Goal: Task Accomplishment & Management: Manage account settings

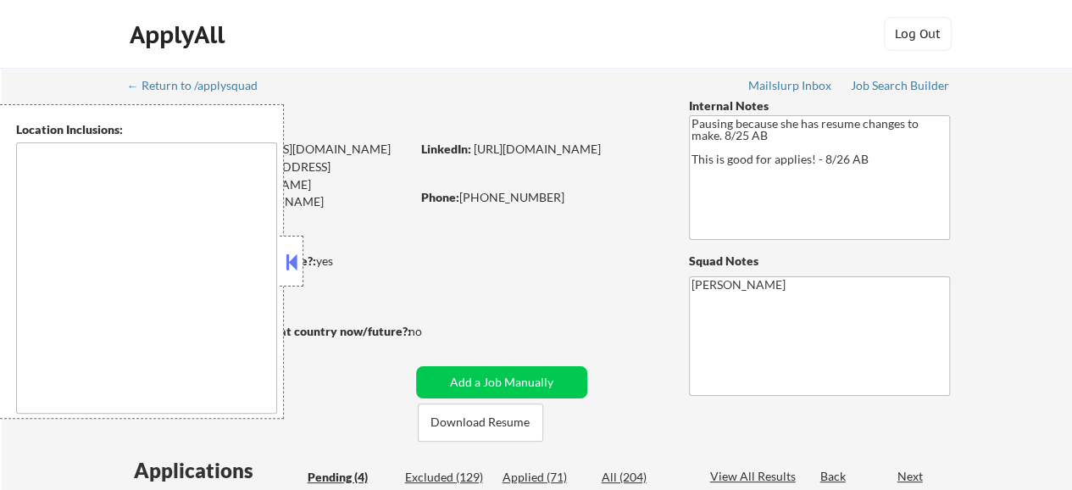
type textarea "Austin, TX West Lake Hills, TX Rollingwood, TX Sunset Valley, TX Cedar Park, TX…"
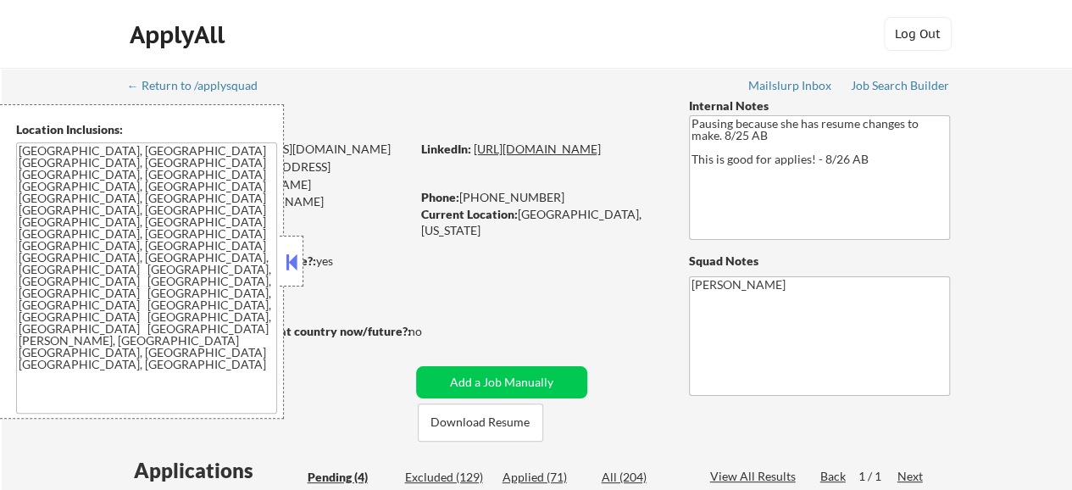
drag, startPoint x: 465, startPoint y: 157, endPoint x: 437, endPoint y: 166, distance: 28.7
select select ""pending""
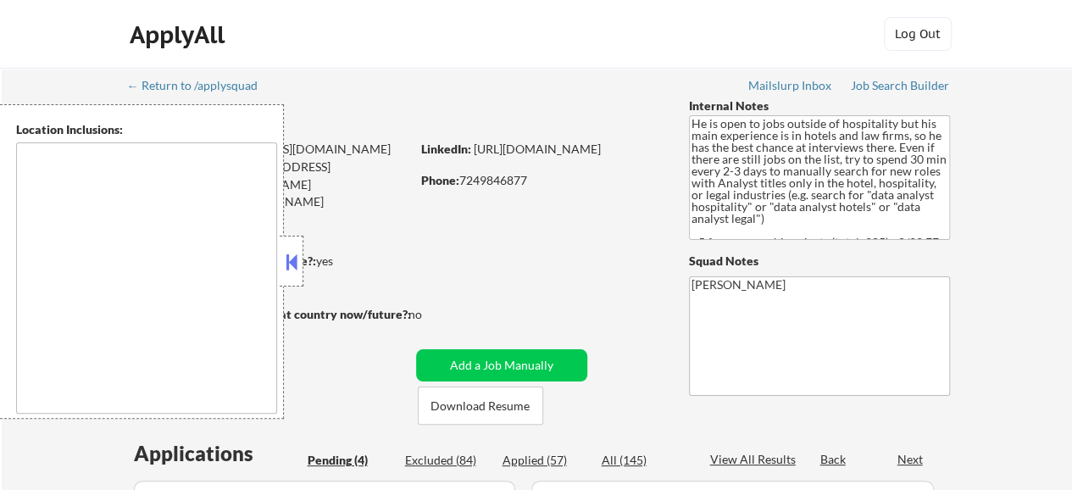
type textarea "[GEOGRAPHIC_DATA], [GEOGRAPHIC_DATA] [GEOGRAPHIC_DATA], [GEOGRAPHIC_DATA] [GEOG…"
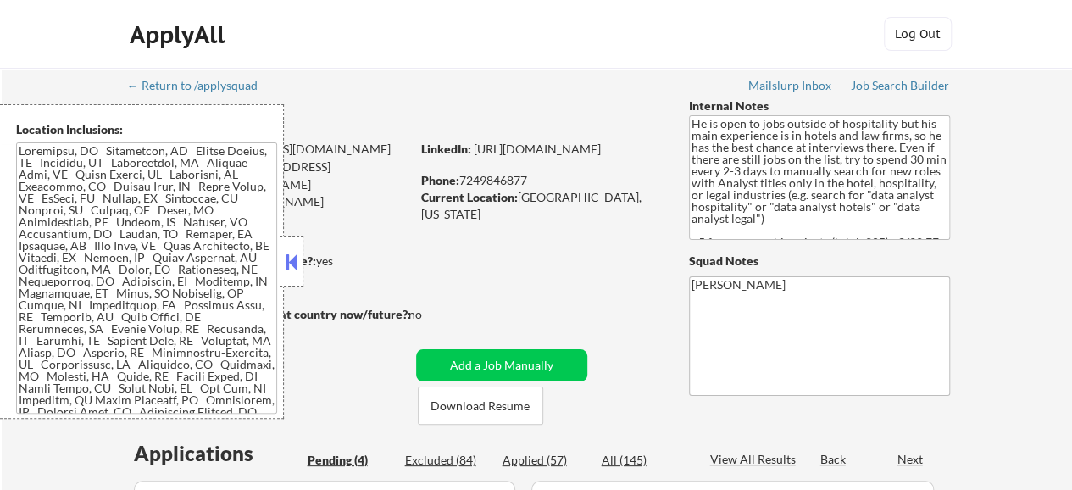
select select ""pending""
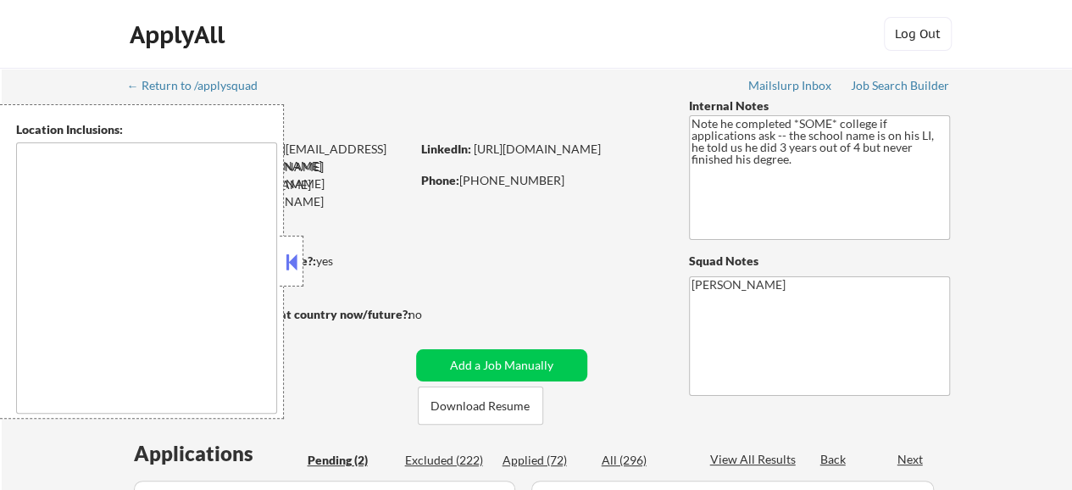
select select ""pending""
type textarea "remote"
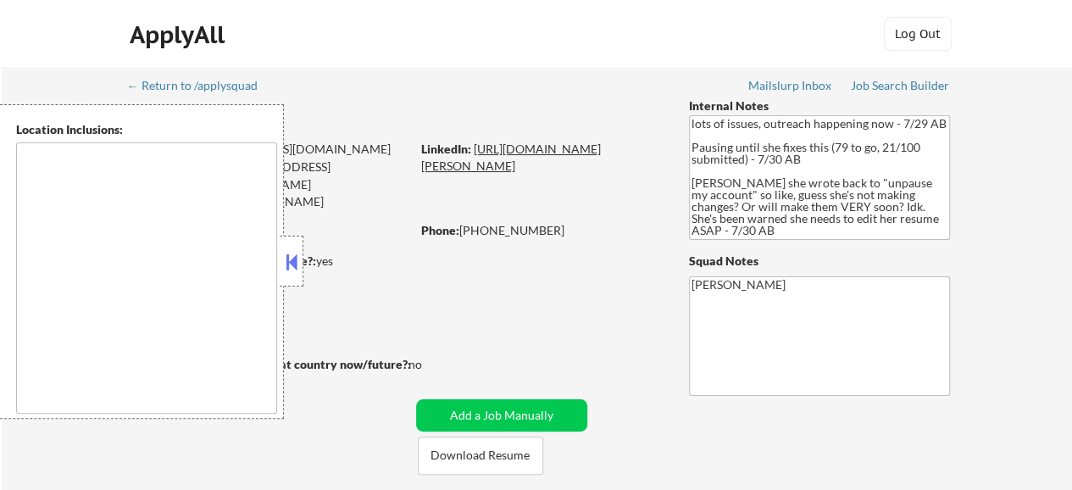
select select ""pending""
type textarea "Arlington, VA Alexandria, VA Bethesda, MD Silver Spring, MD Falls Church, VA Hy…"
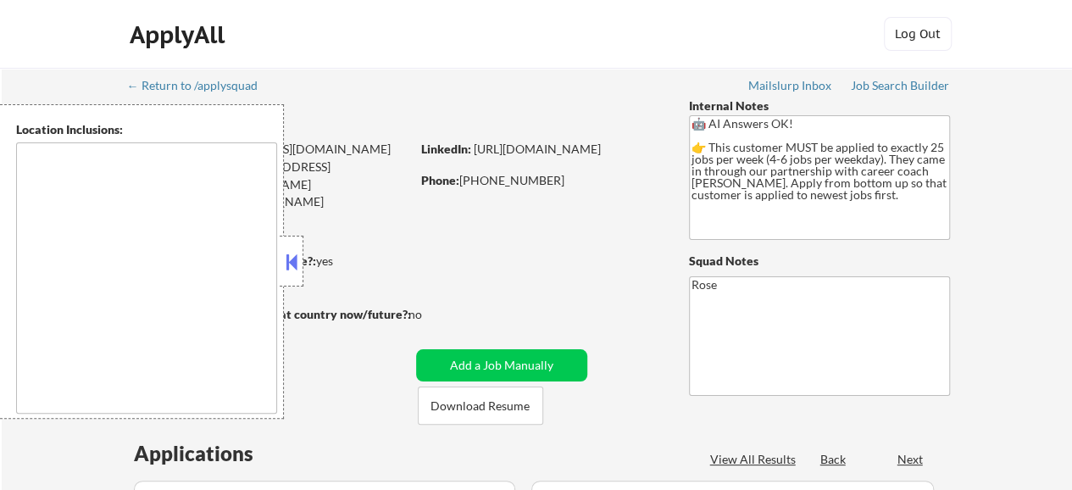
type textarea "Etobicoke, ON Scarborough, ON North York, ON Mississauga, ON Markham, ON Vaugha…"
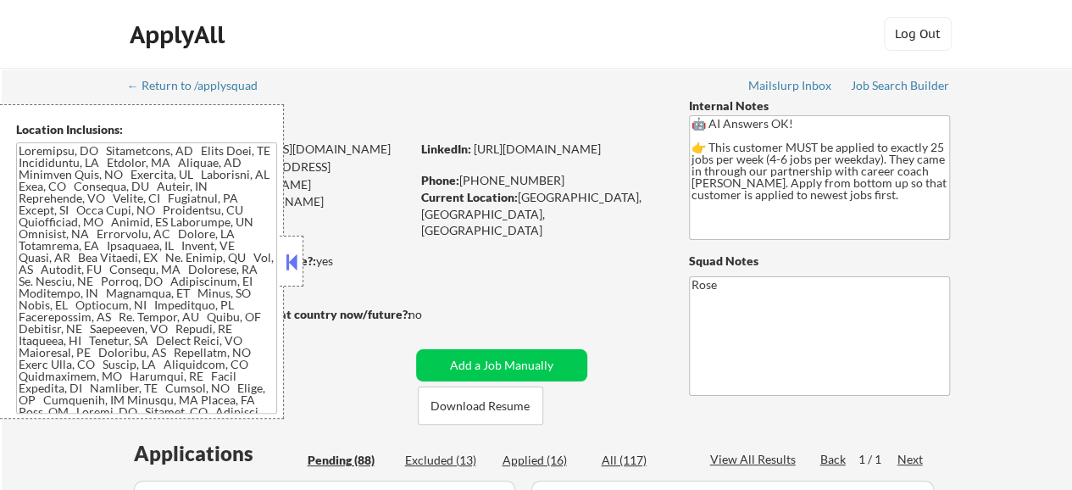
select select ""pending""
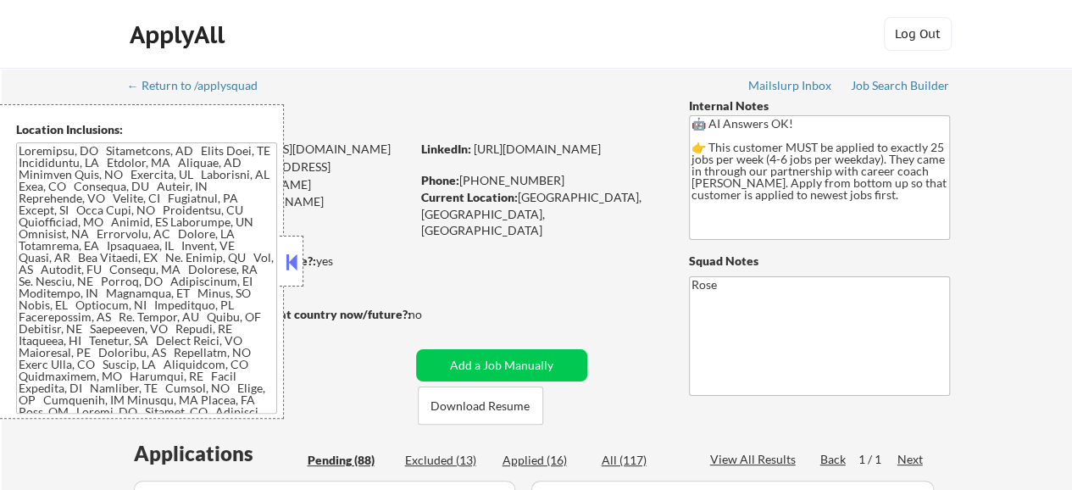
select select ""pending""
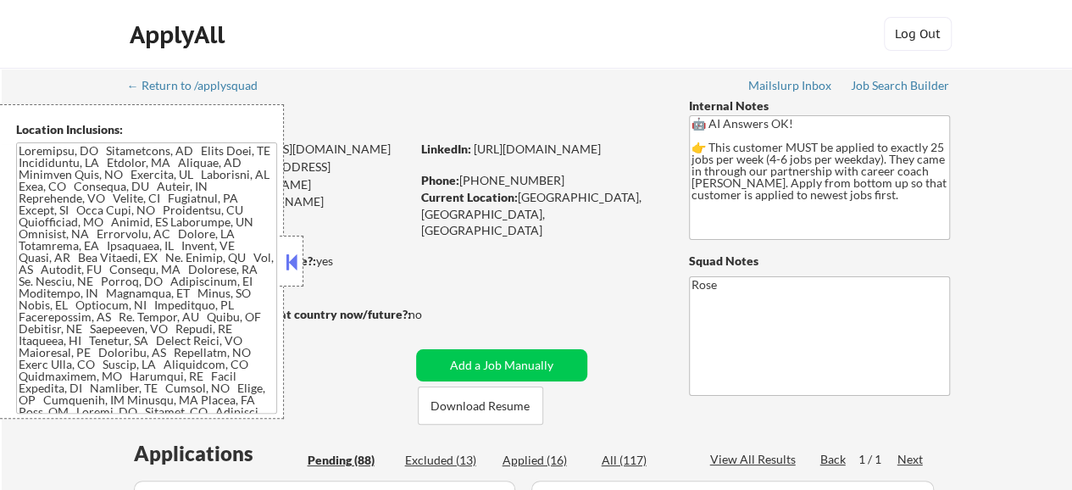
select select ""pending""
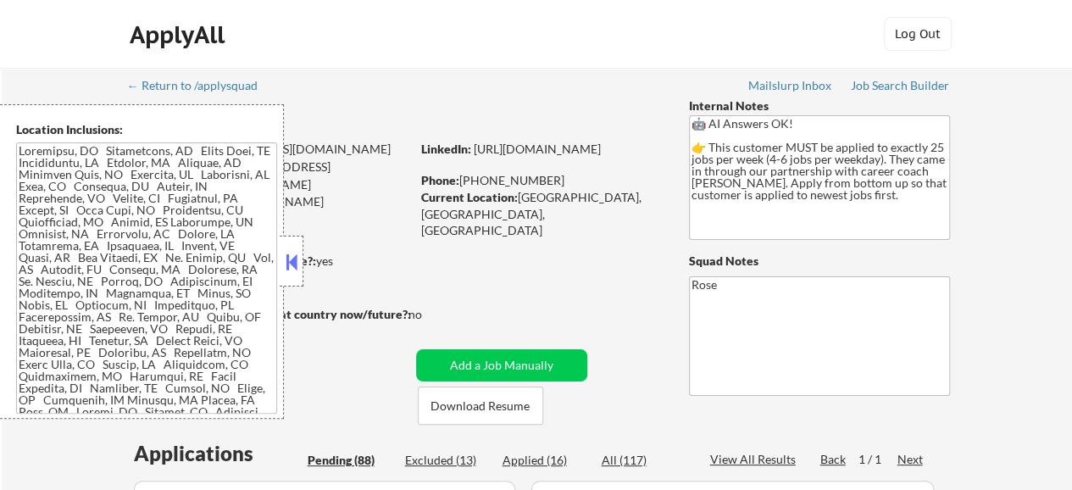
select select ""pending""
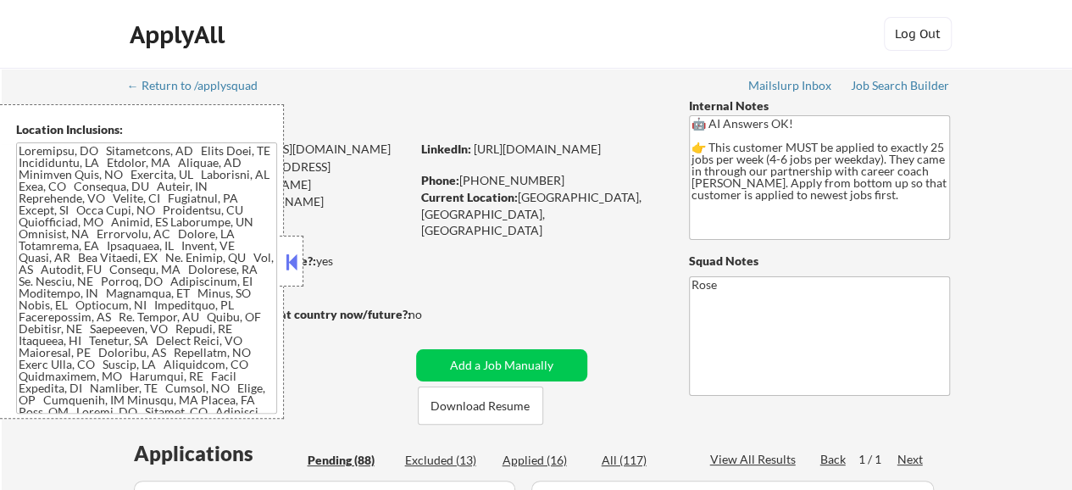
select select ""pending""
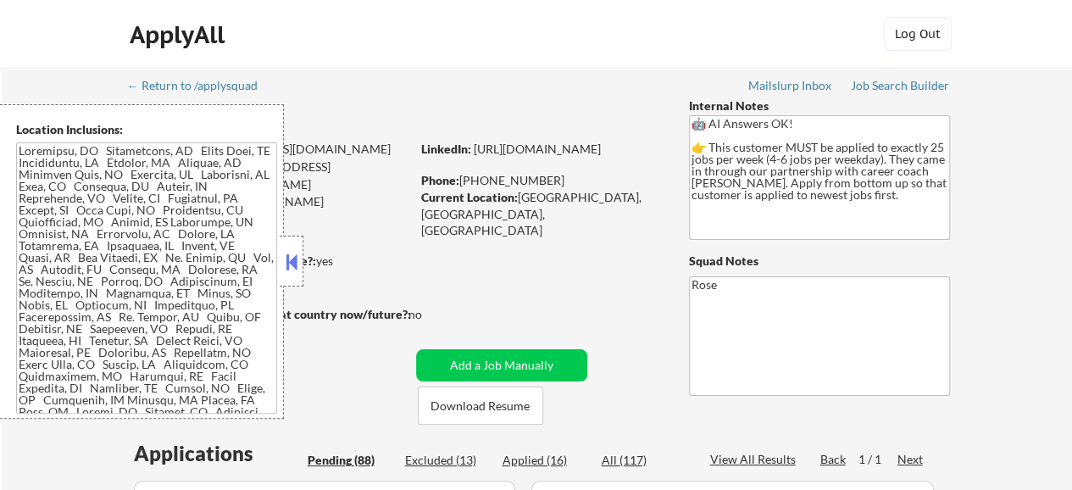
select select ""pending""
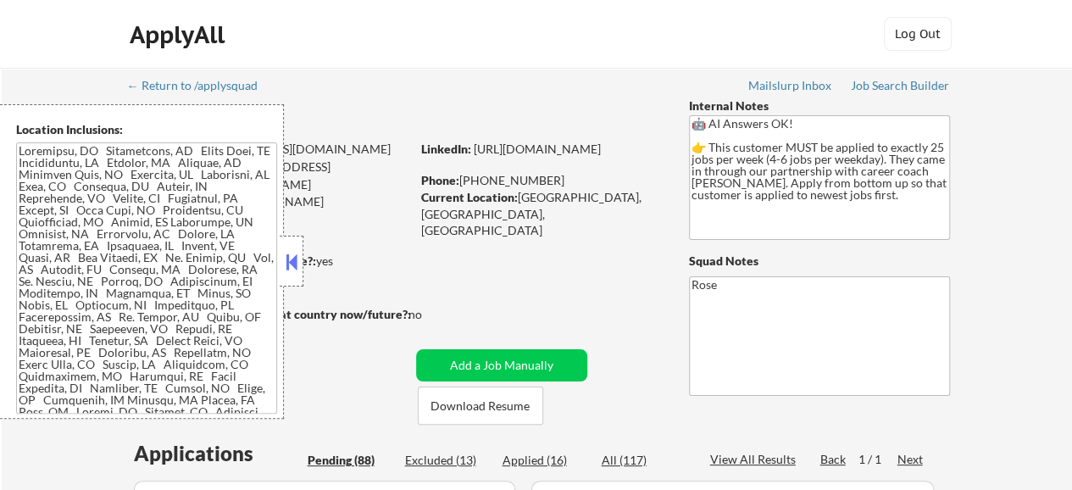
select select ""pending""
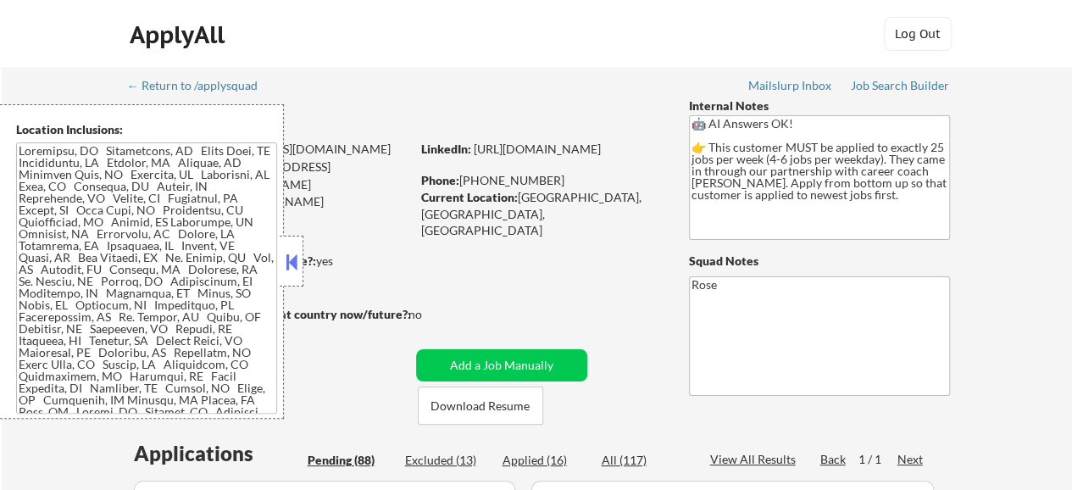
select select ""pending""
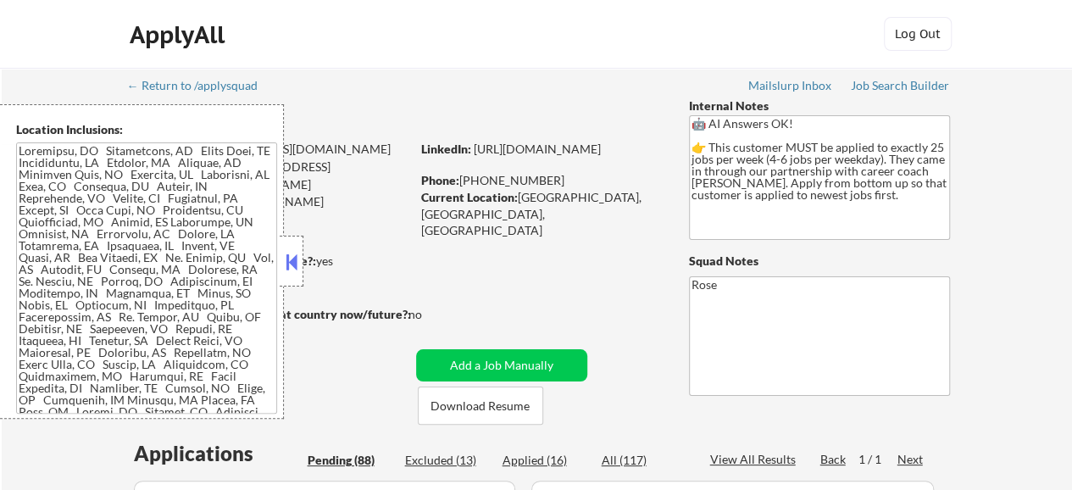
select select ""pending""
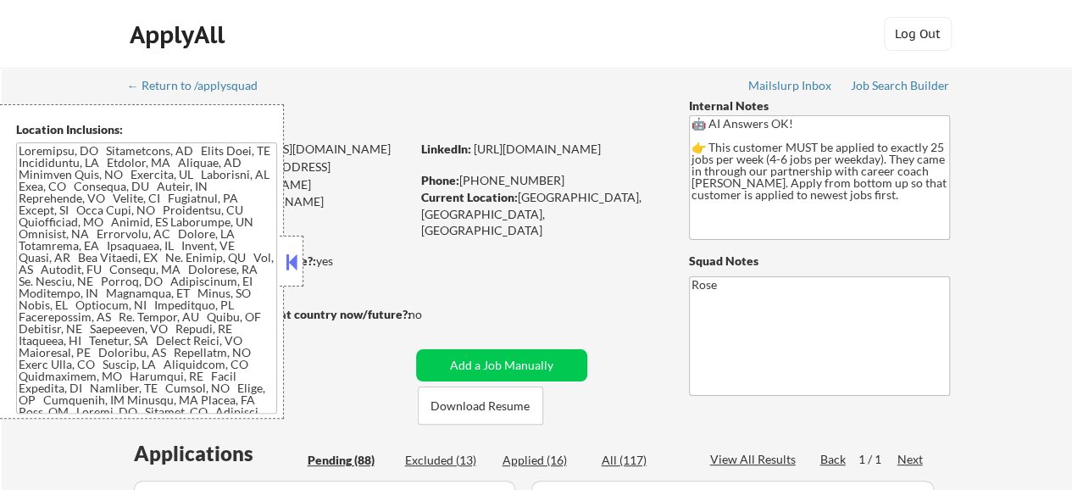
select select ""pending""
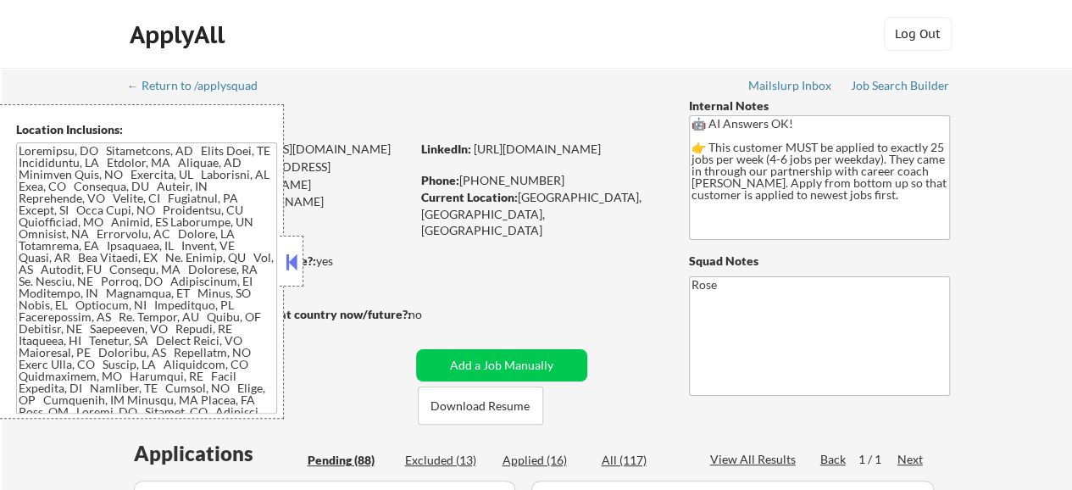
select select ""pending""
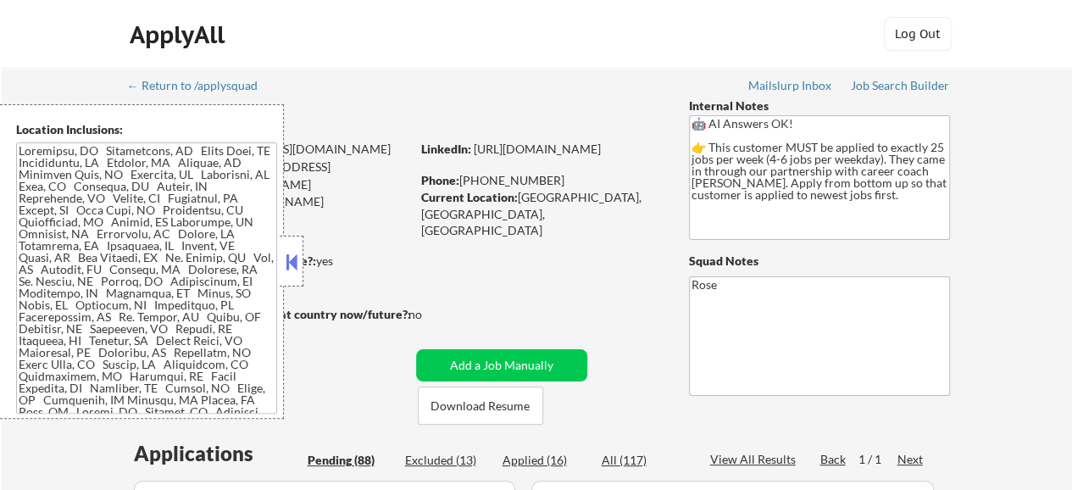
select select ""pending""
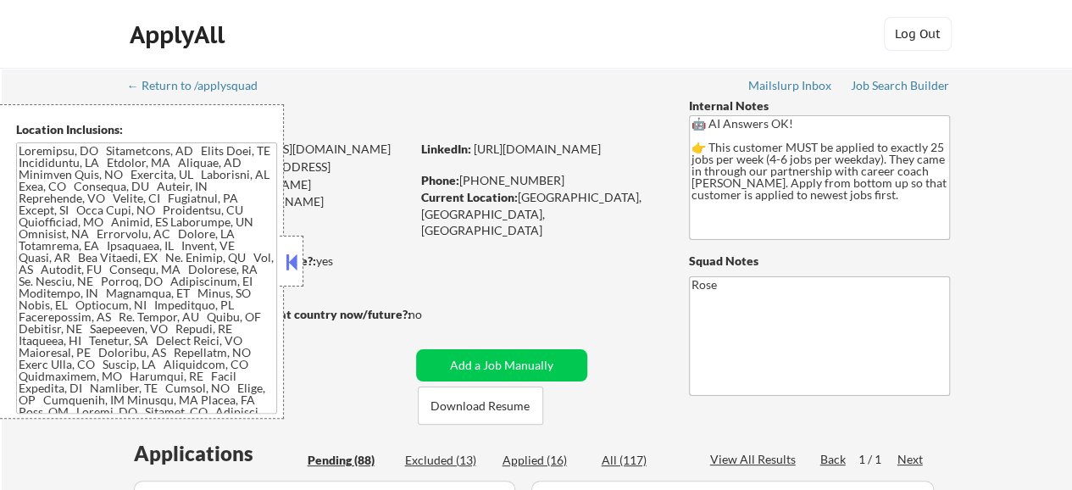
select select ""pending""
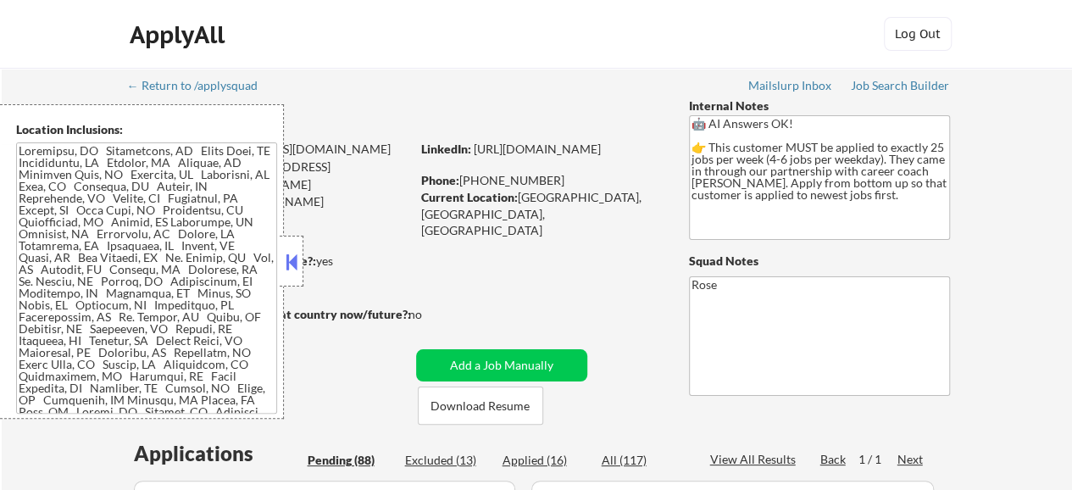
select select ""pending""
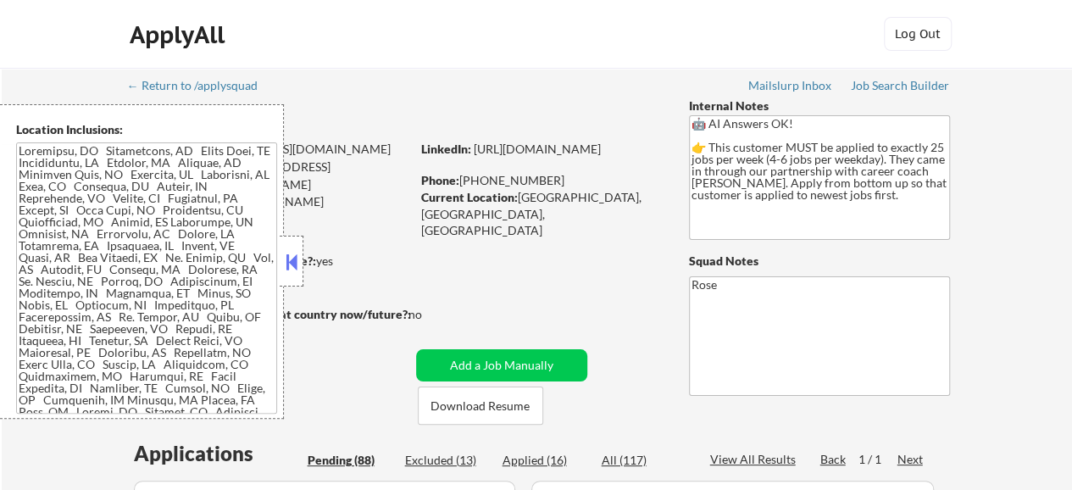
select select ""pending""
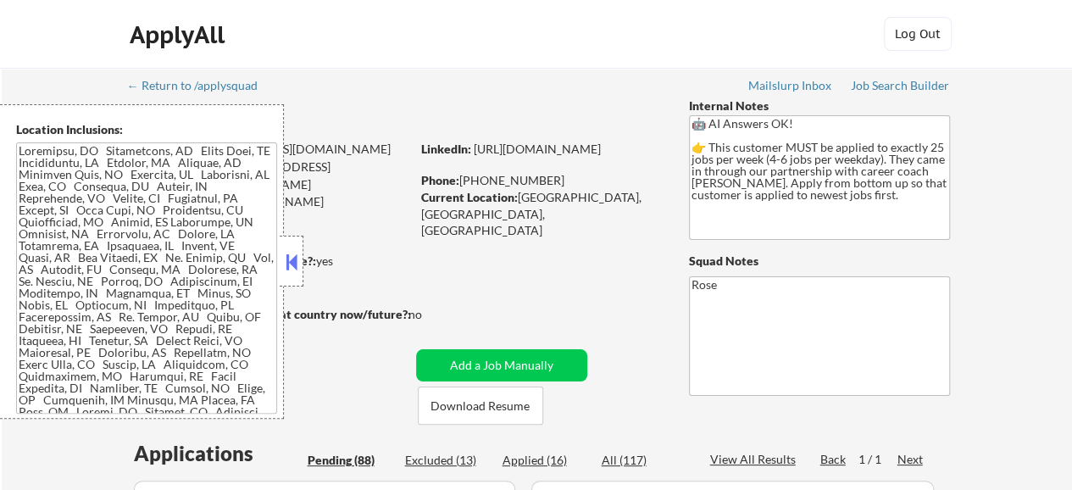
select select ""pending""
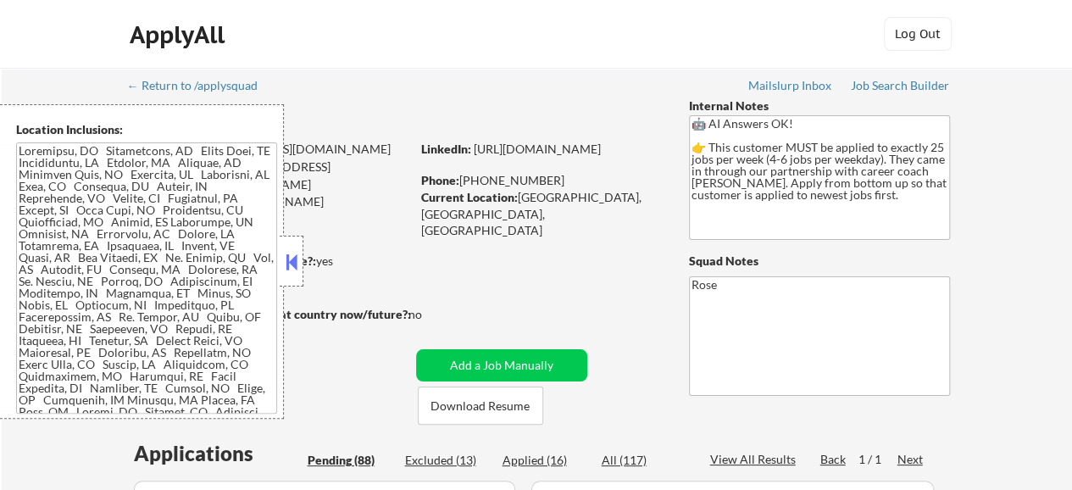
select select ""pending""
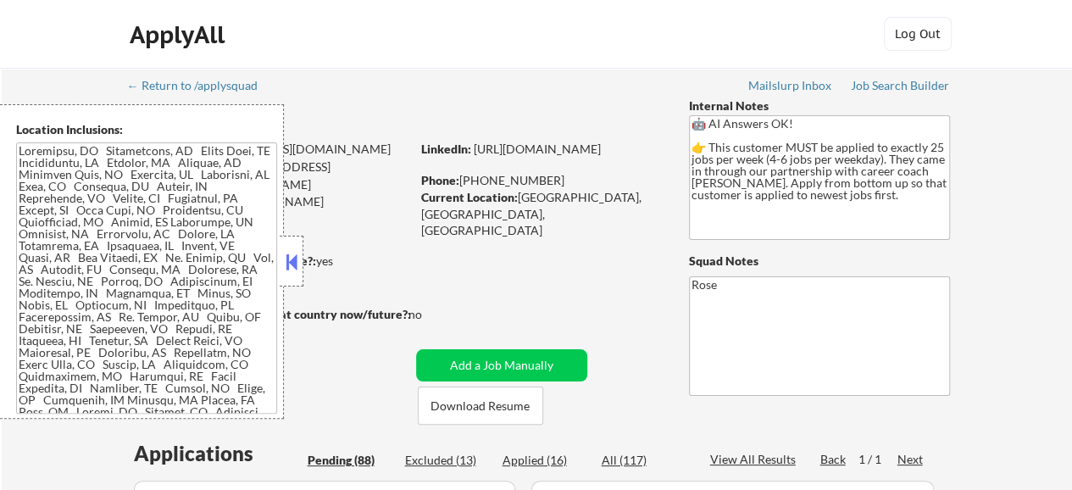
select select ""pending""
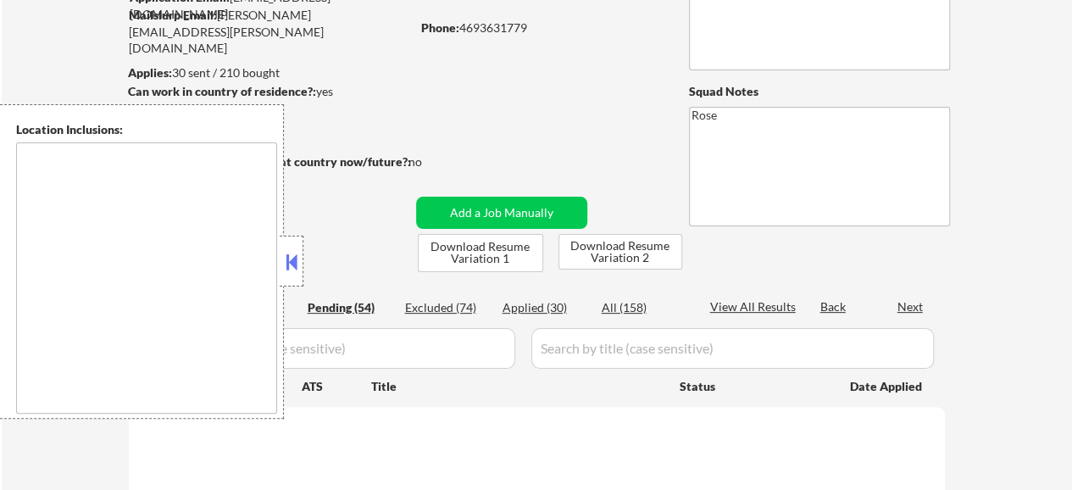
type textarea "[GEOGRAPHIC_DATA], [GEOGRAPHIC_DATA] [GEOGRAPHIC_DATA], [GEOGRAPHIC_DATA] [GEOG…"
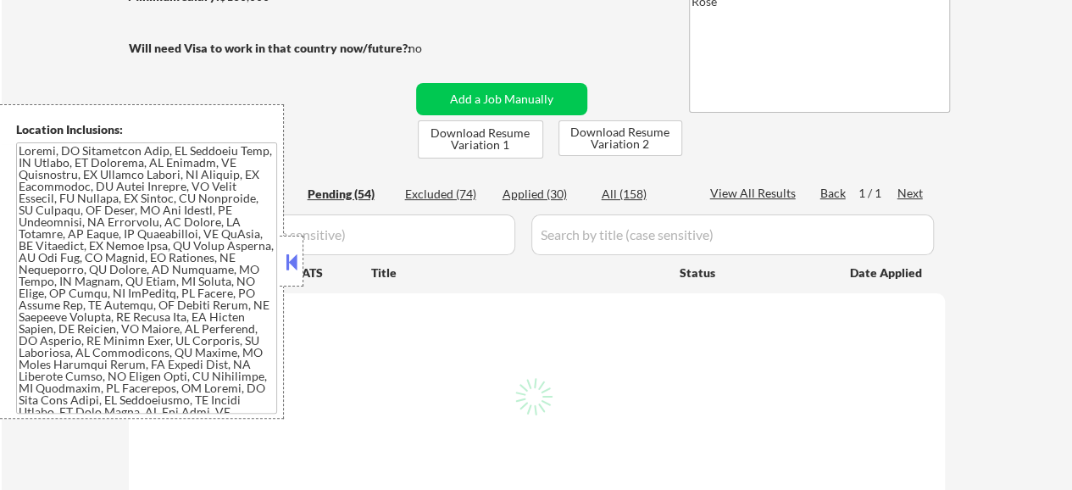
scroll to position [339, 0]
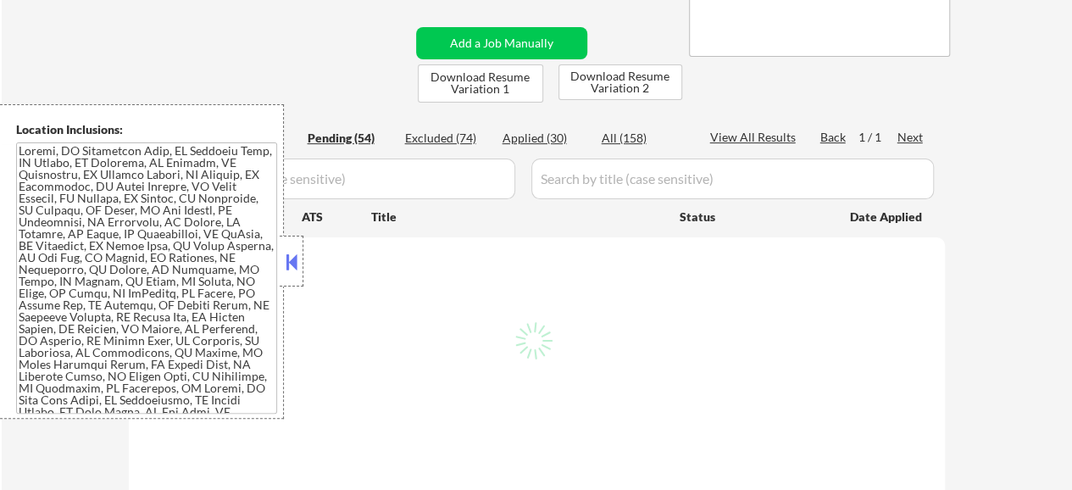
select select ""pending""
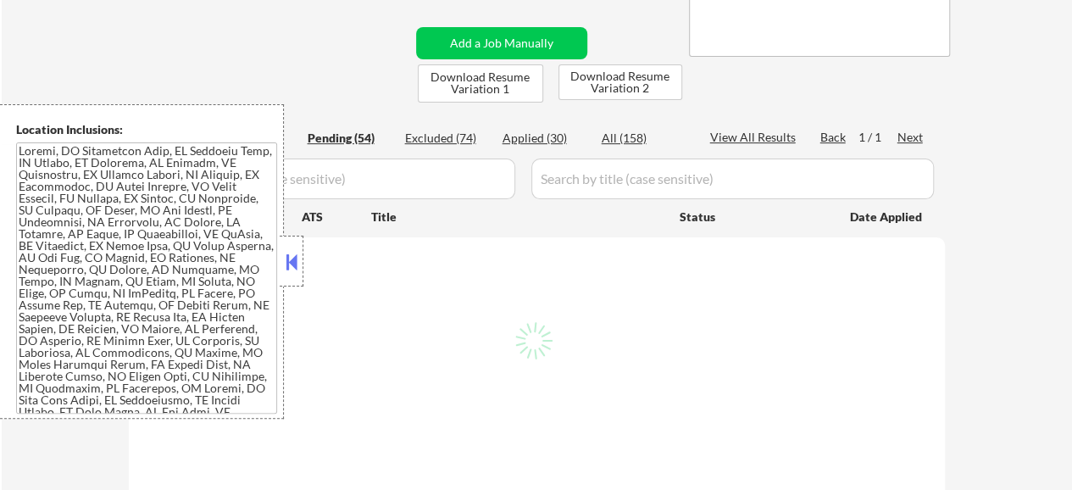
select select ""pending""
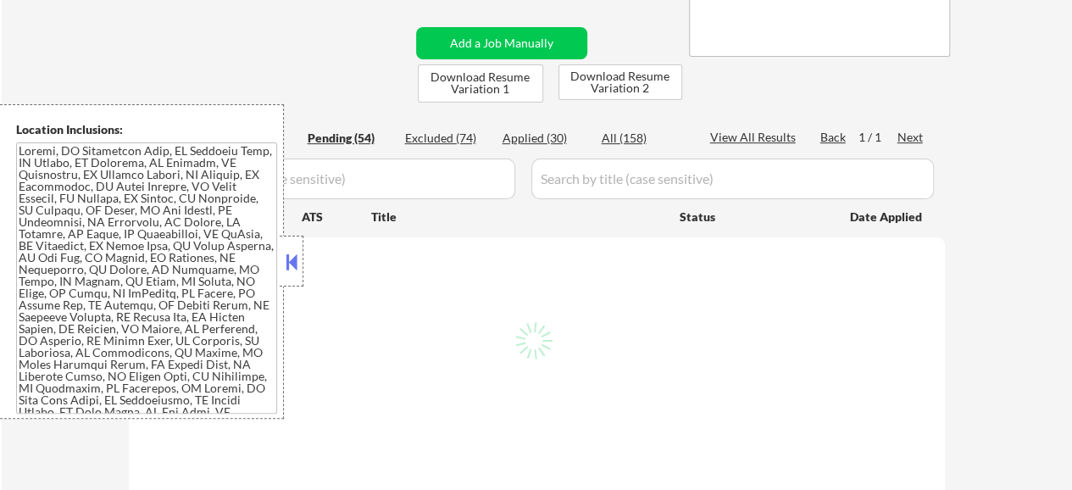
select select ""pending""
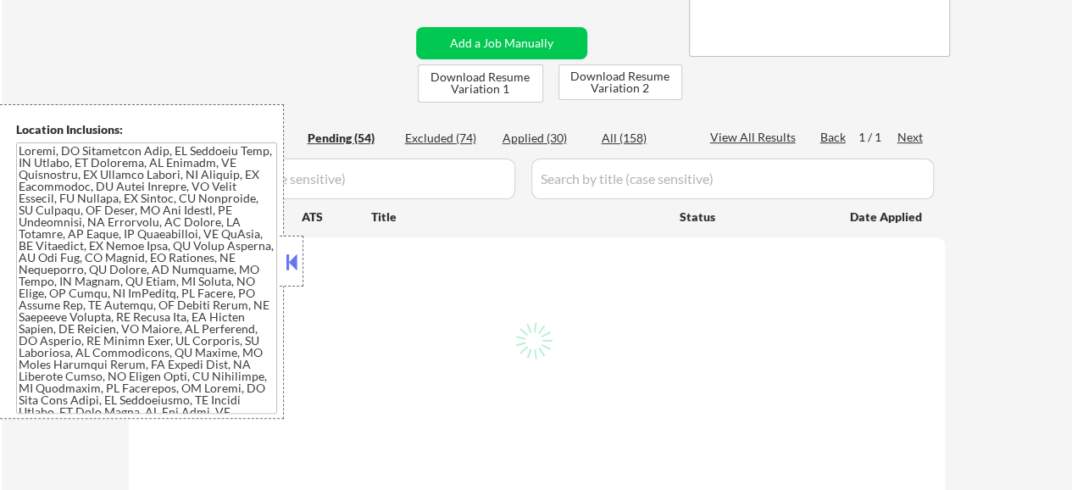
select select ""pending""
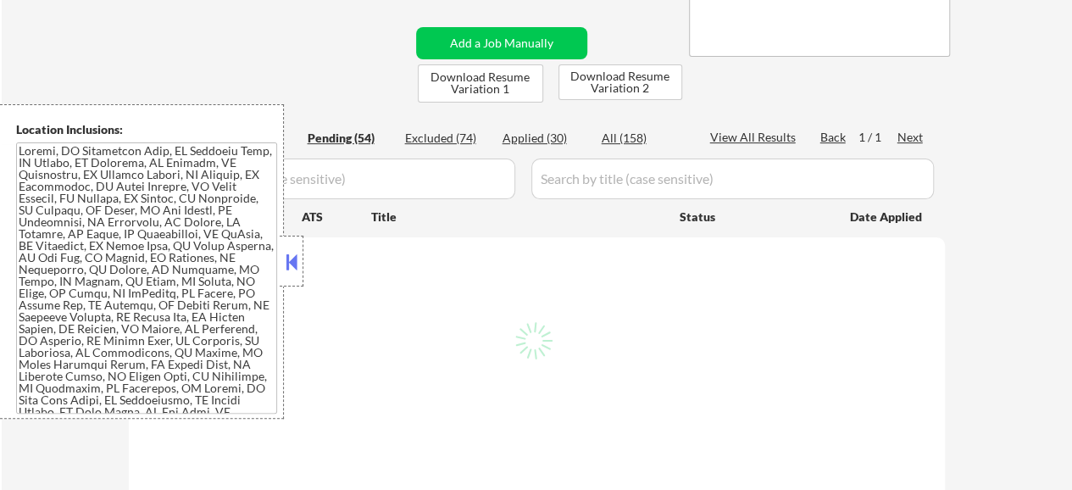
select select ""pending""
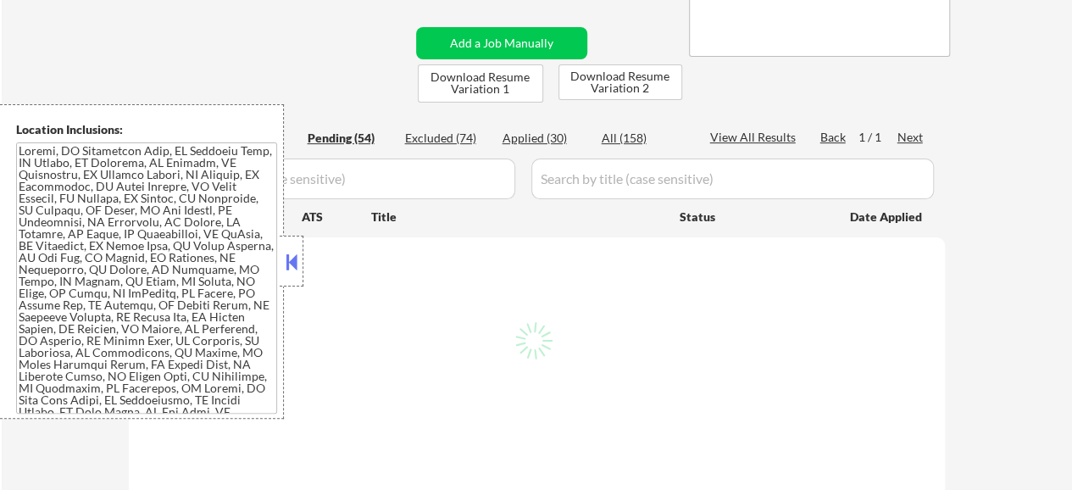
select select ""pending""
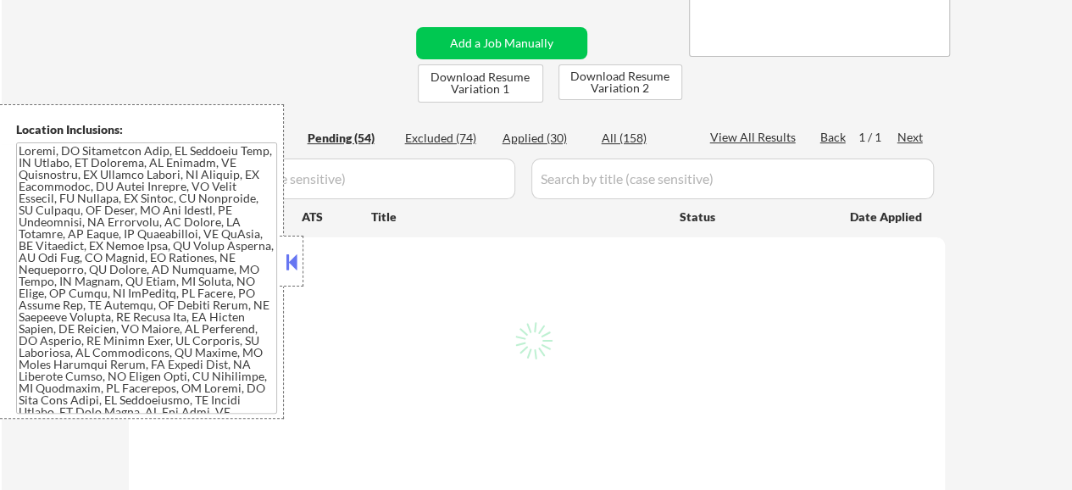
select select ""pending""
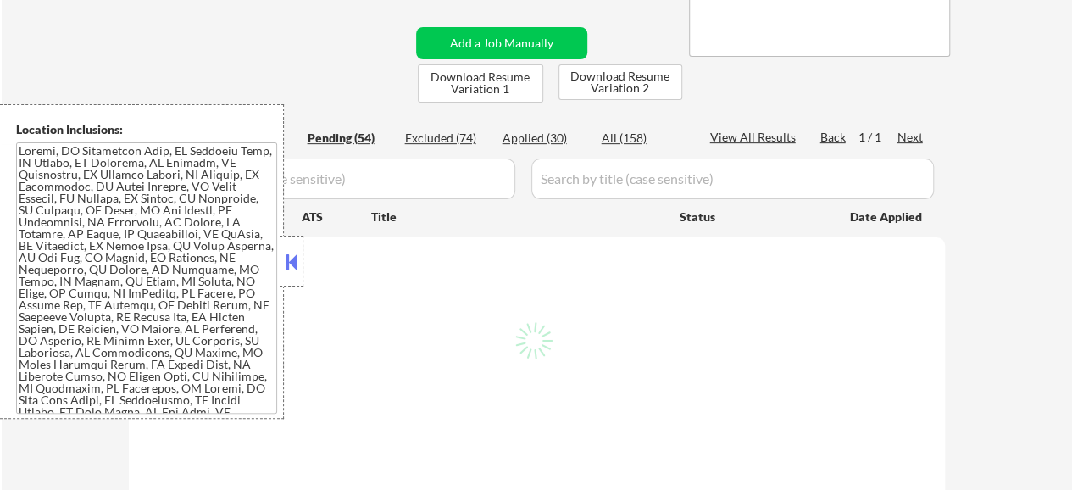
select select ""pending""
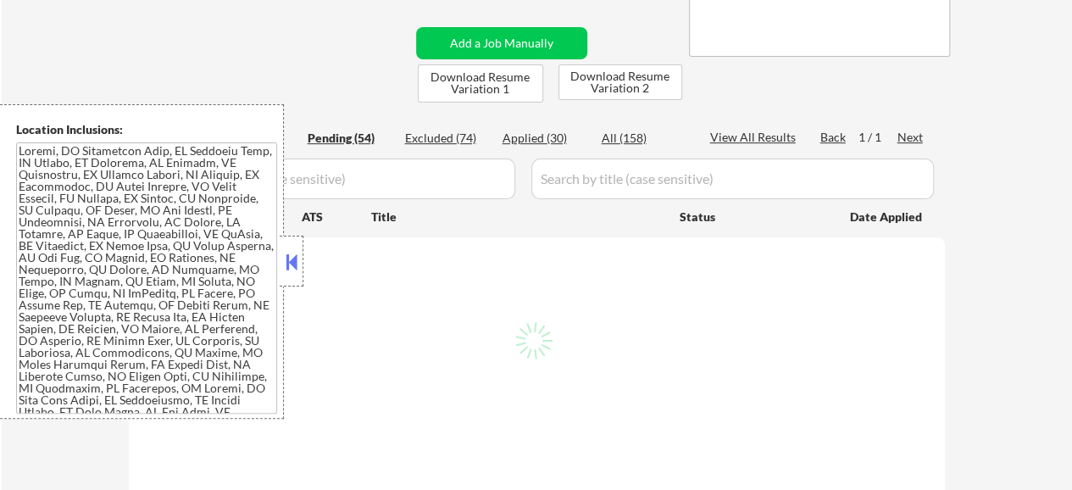
select select ""pending""
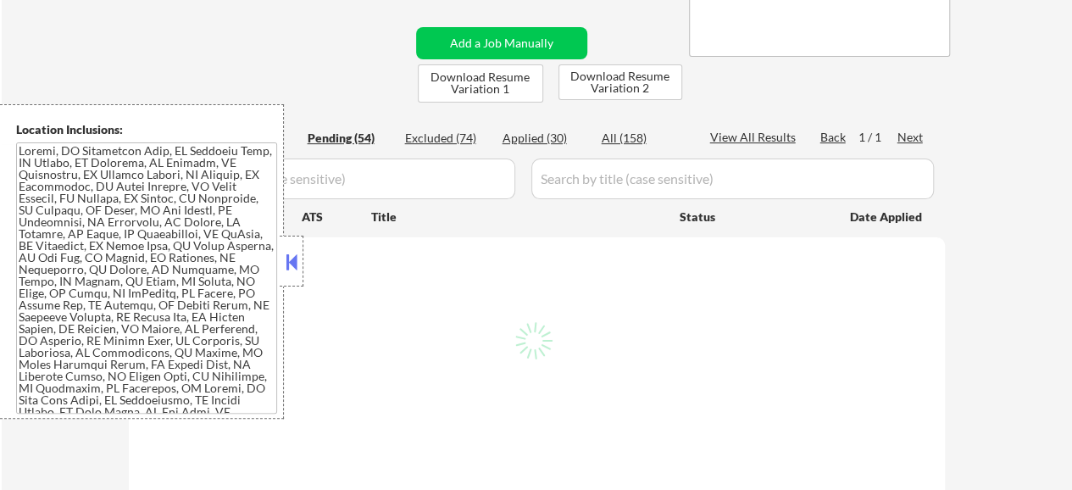
select select ""pending""
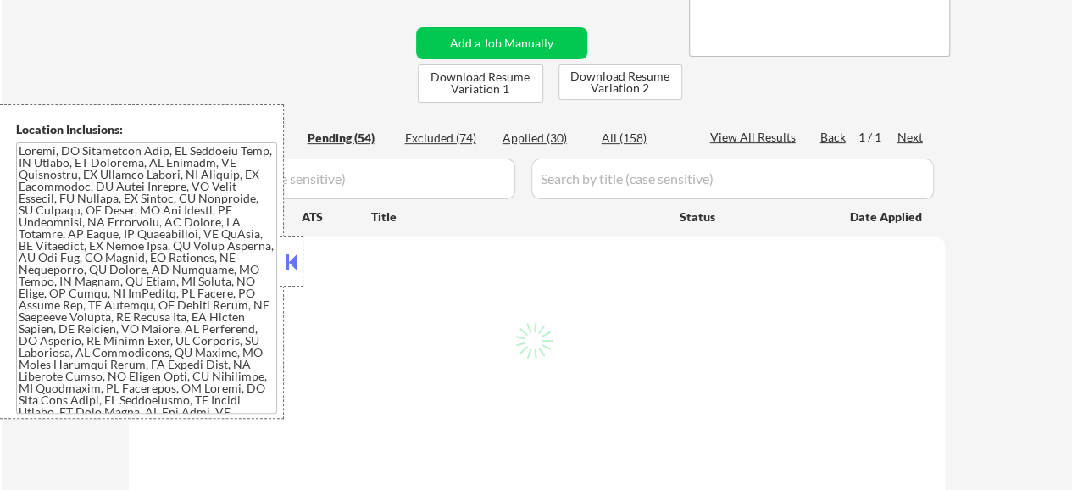
select select ""pending""
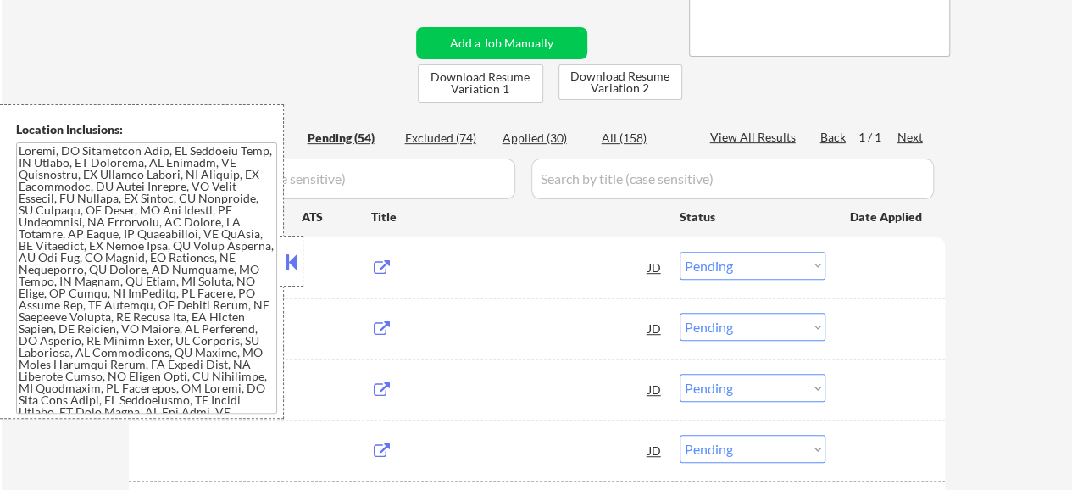
scroll to position [0, 0]
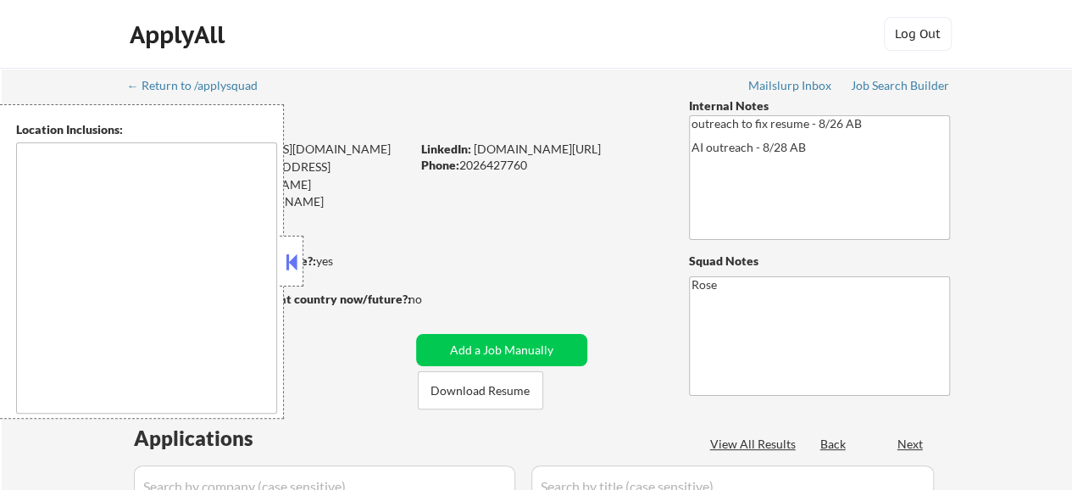
select select ""pending""
type textarea "Reston, VA Herndon, VA Vienna, VA Tysons, VA Great Falls, VA McLean, VA Sterlin…"
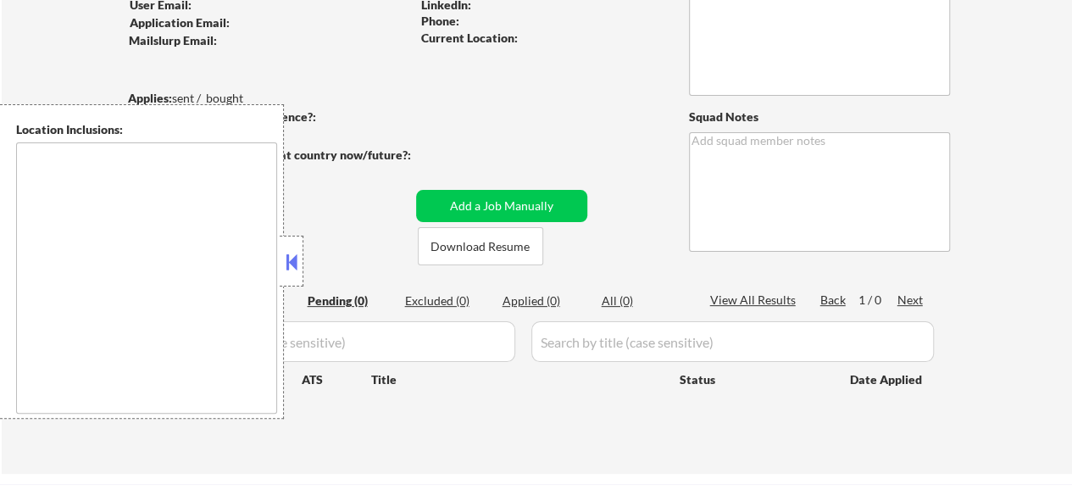
scroll to position [180, 0]
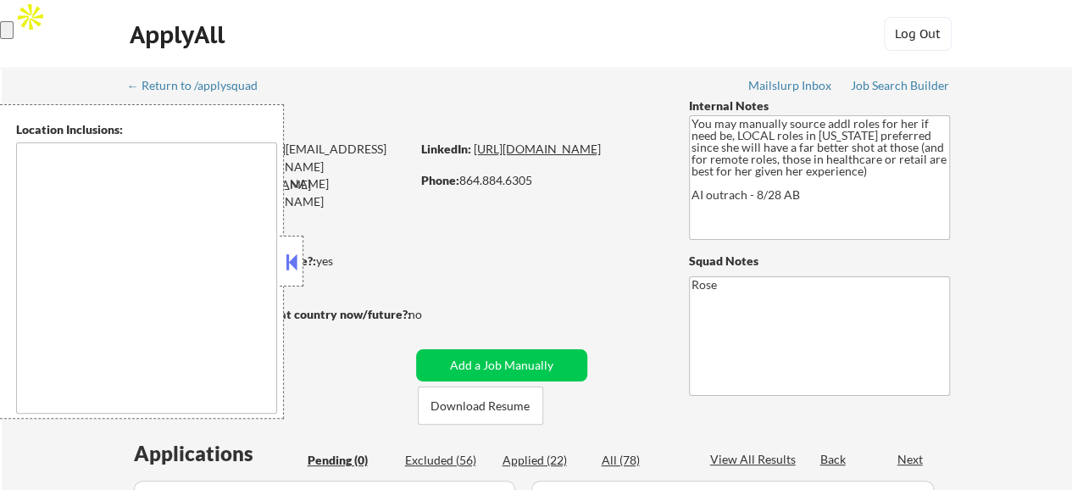
type textarea "[GEOGRAPHIC_DATA], [GEOGRAPHIC_DATA] [GEOGRAPHIC_DATA], [GEOGRAPHIC_DATA] [GEOG…"
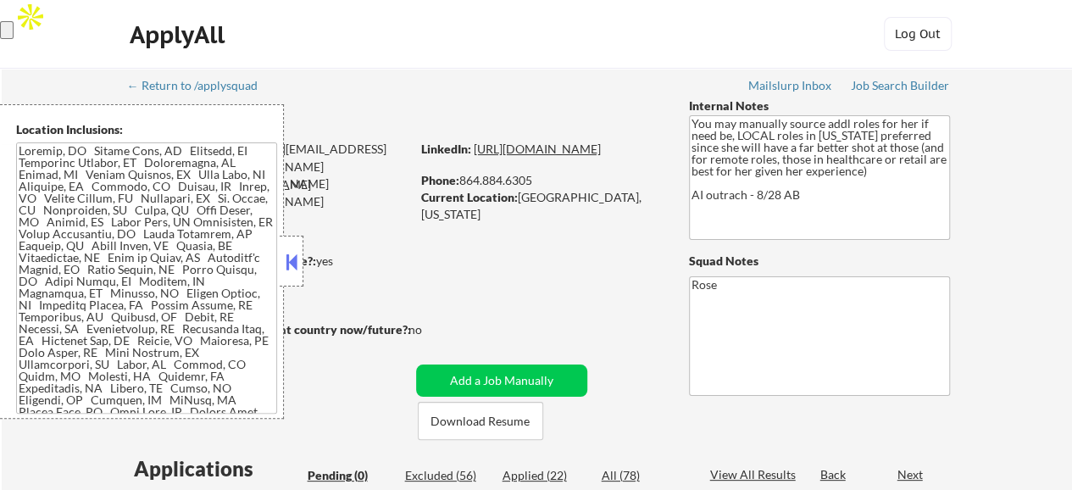
click at [548, 142] on link "[URL][DOMAIN_NAME]" at bounding box center [537, 149] width 127 height 14
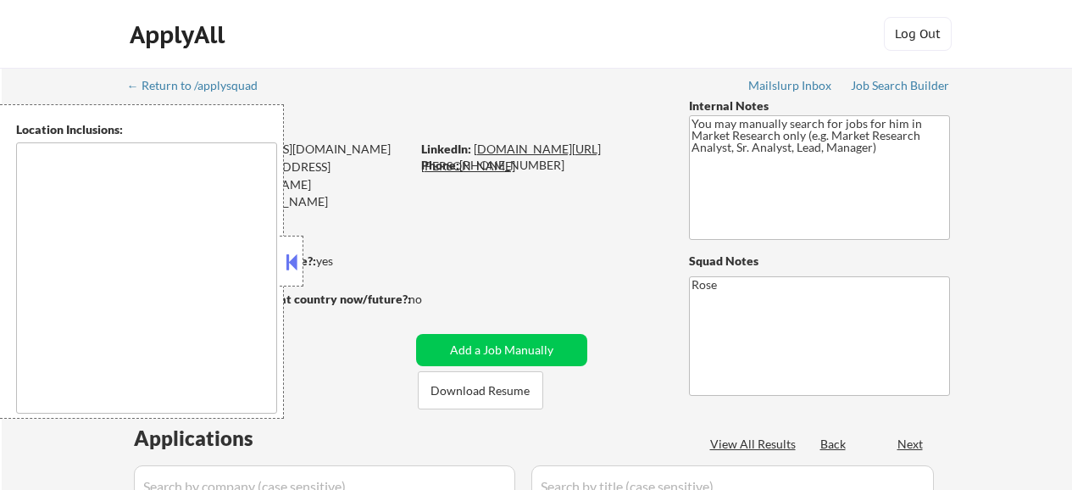
click at [543, 150] on link "[DOMAIN_NAME][URL][PERSON_NAME]" at bounding box center [511, 157] width 180 height 31
type textarea "[GEOGRAPHIC_DATA], [GEOGRAPHIC_DATA] [GEOGRAPHIC_DATA], [GEOGRAPHIC_DATA] [GEOG…"
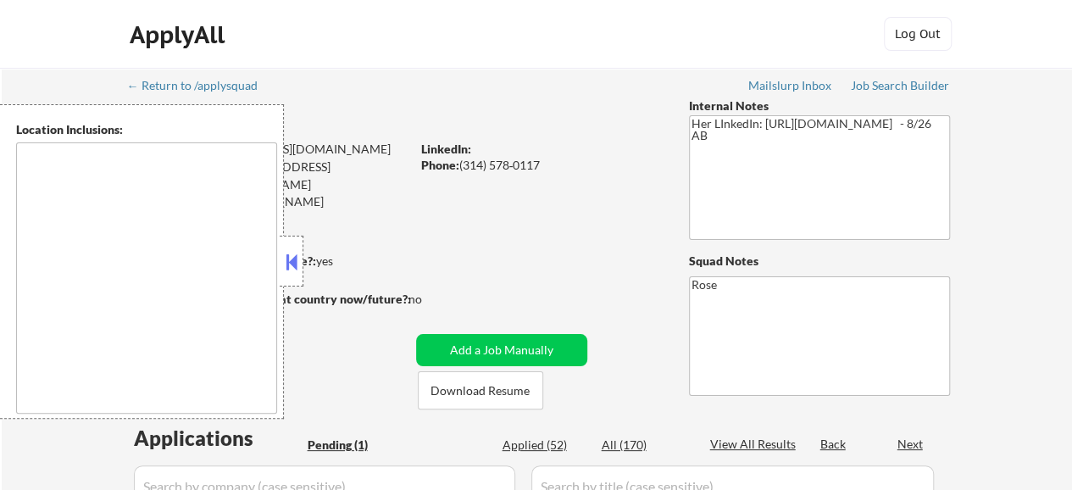
type textarea "St. Louis, MO Clayton, MO Maplewood, MO Richmond Heights, MO University City, M…"
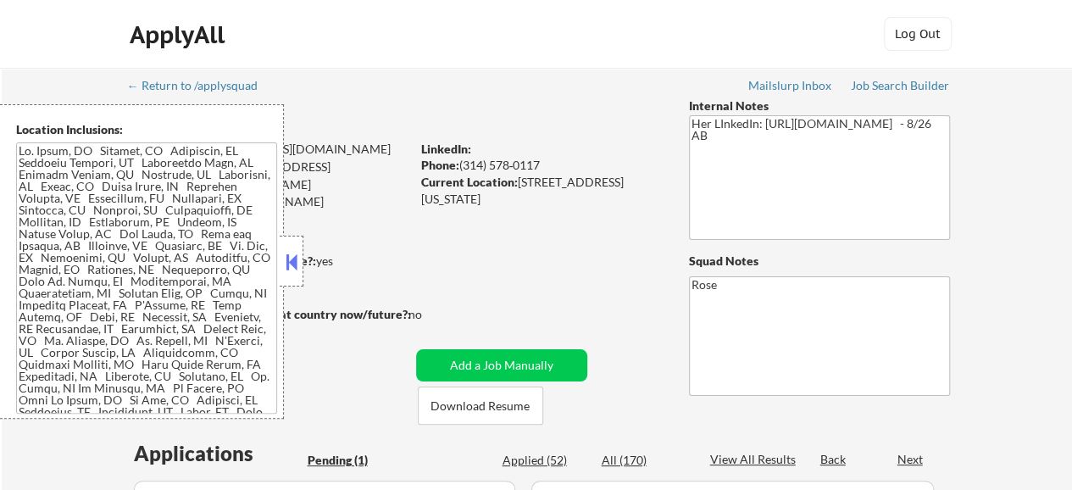
select select ""pending""
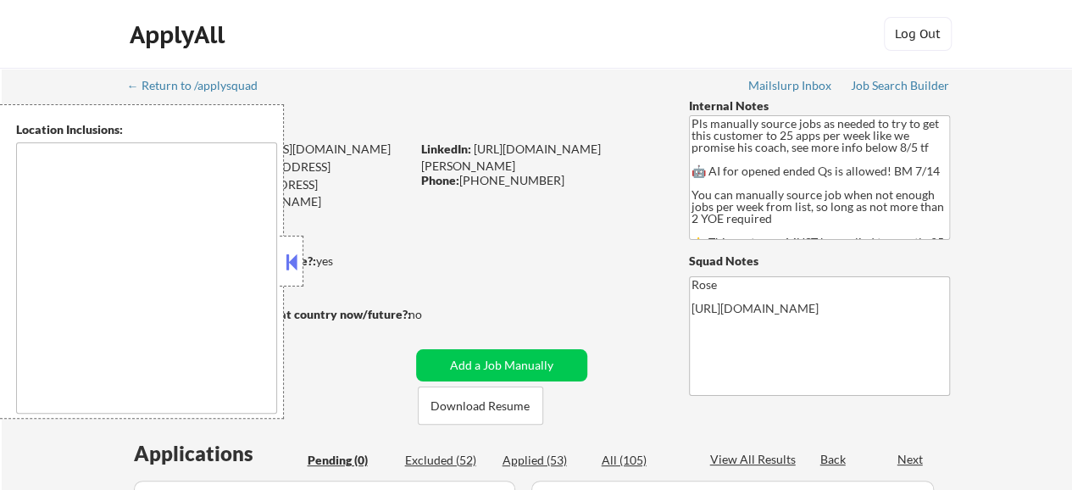
type textarea "Here is a list of metro areas, cities, and towns within approximately a 30-minu…"
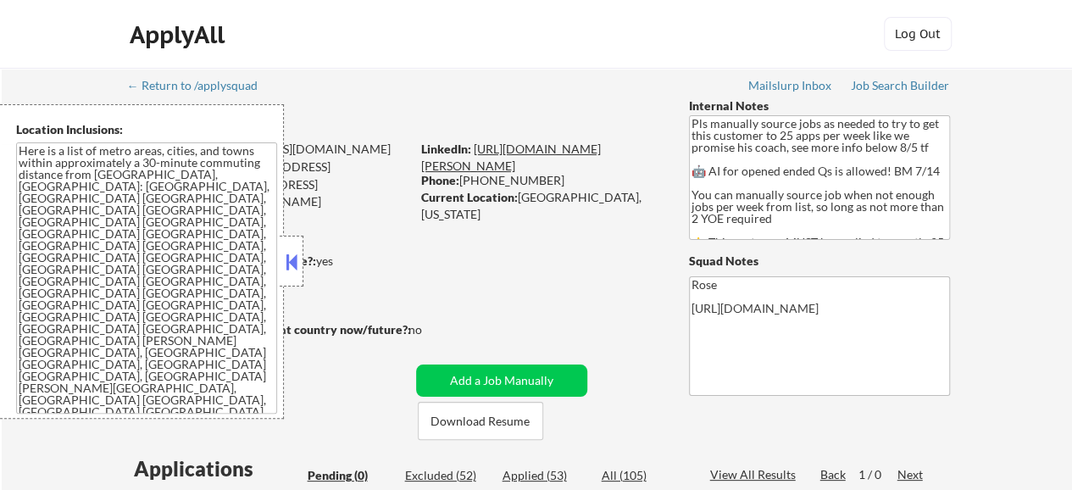
click at [558, 169] on link "[URL][DOMAIN_NAME][PERSON_NAME]" at bounding box center [511, 157] width 180 height 31
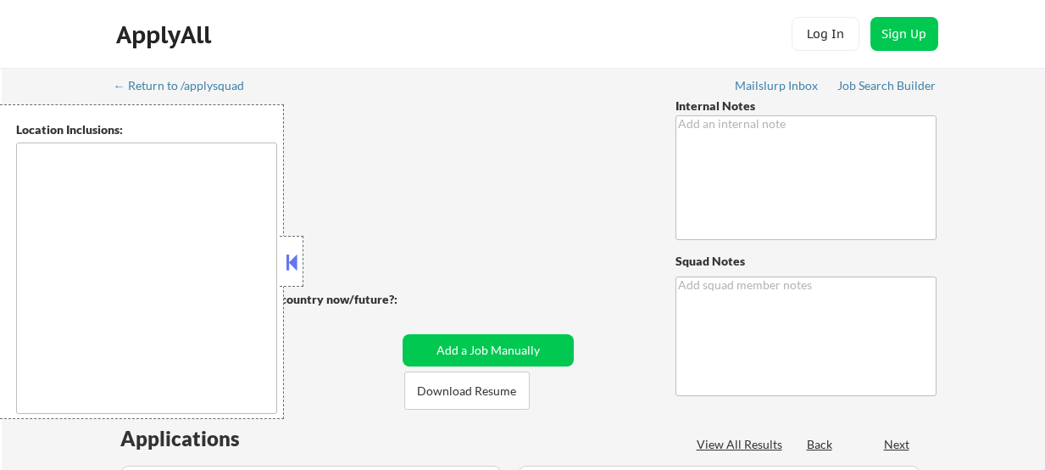
type textarea "AI Outreach - BM 8/8 You can use AI - 8/11 AB"
type textarea "Rose [URL][DOMAIN_NAME]"
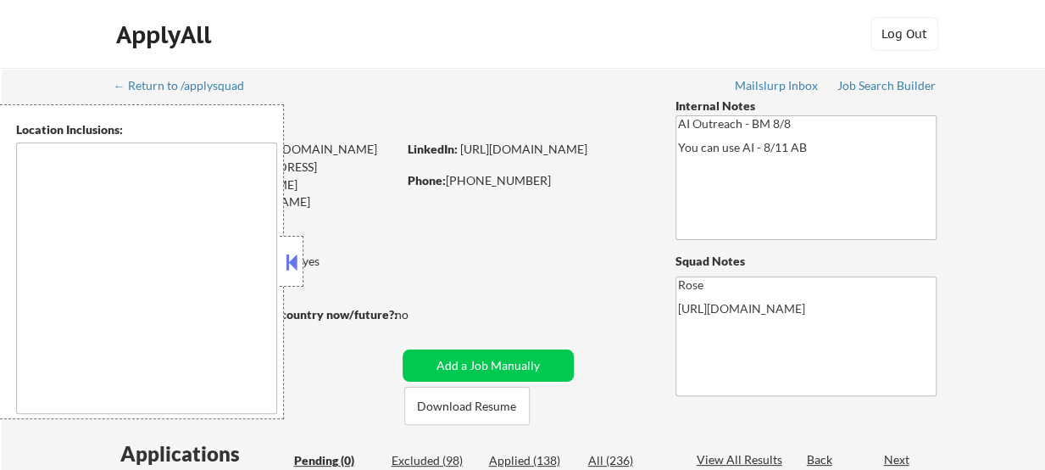
type textarea "[GEOGRAPHIC_DATA], [GEOGRAPHIC_DATA] [GEOGRAPHIC_DATA], [GEOGRAPHIC_DATA] [GEOG…"
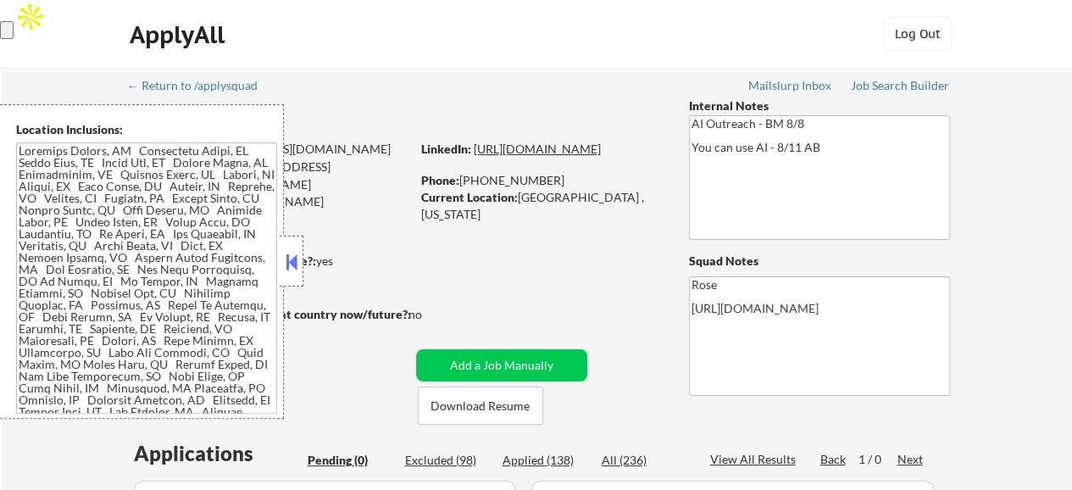
click at [588, 156] on link "[URL][DOMAIN_NAME]" at bounding box center [537, 149] width 127 height 14
